Goal: Find specific page/section: Find specific page/section

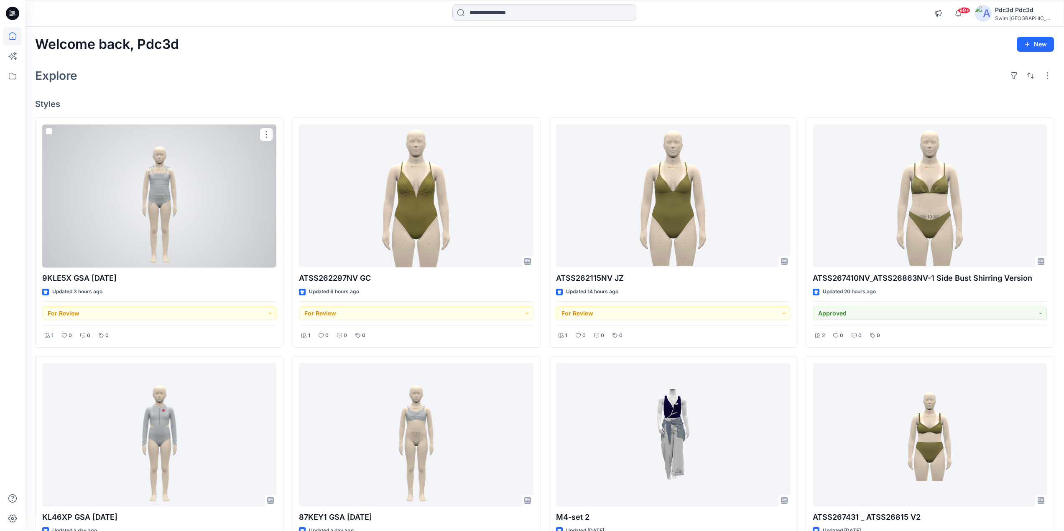
click at [187, 188] on div at bounding box center [159, 196] width 234 height 143
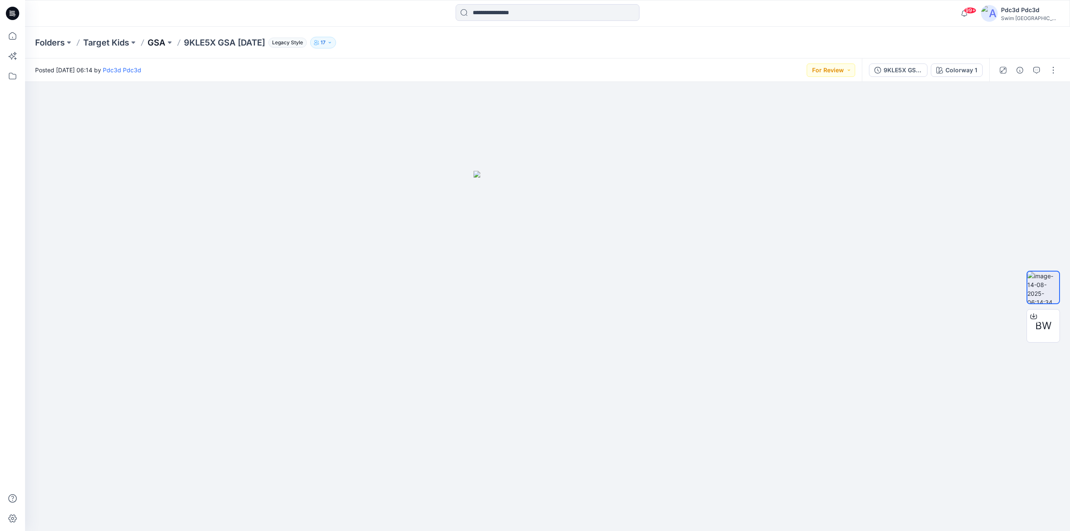
click at [163, 44] on p "GSA" at bounding box center [157, 43] width 18 height 12
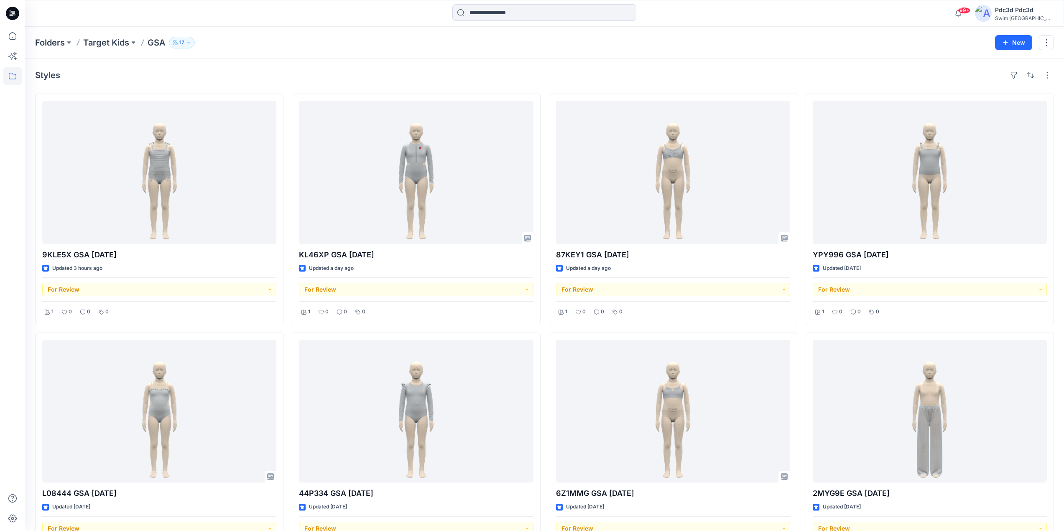
click at [165, 70] on div "Styles" at bounding box center [544, 75] width 1018 height 13
click at [625, 80] on div "Styles" at bounding box center [544, 75] width 1018 height 13
